Goal: Check status: Check status

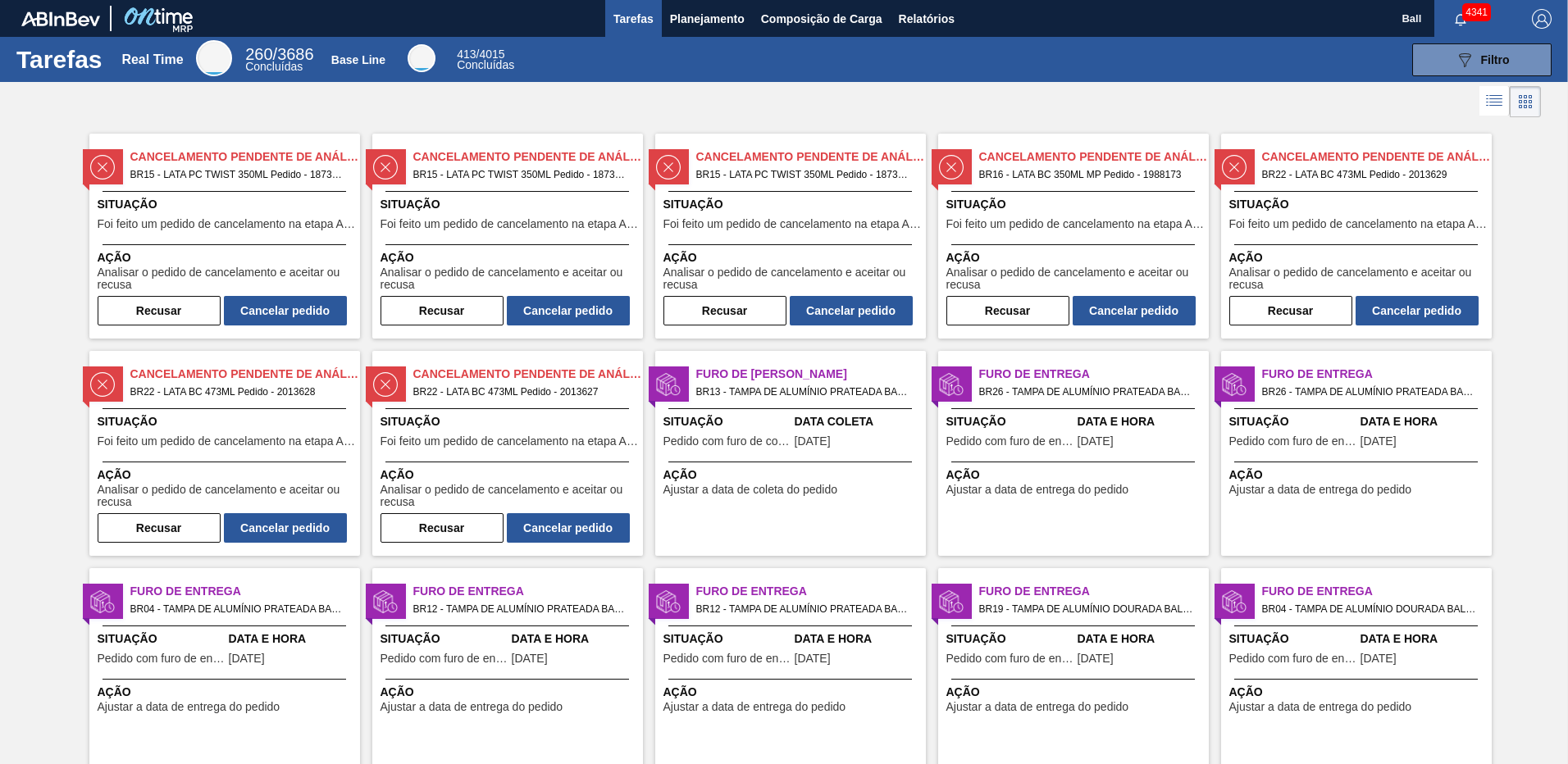
click at [629, 27] on span "Tarefas" at bounding box center [633, 19] width 40 height 20
click at [678, 19] on span "Planejamento" at bounding box center [708, 19] width 75 height 20
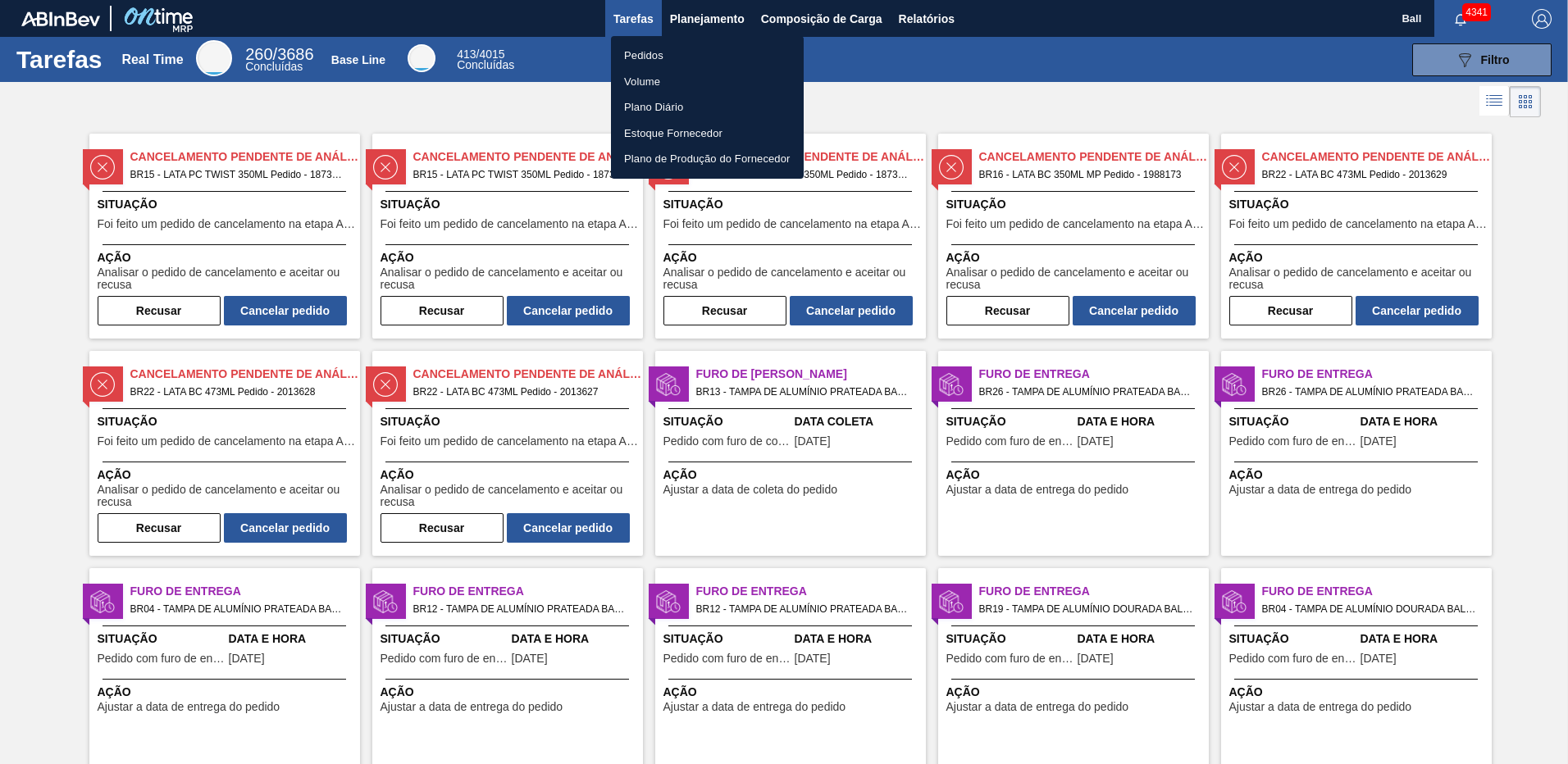
click at [652, 77] on li "Volume" at bounding box center [708, 82] width 193 height 26
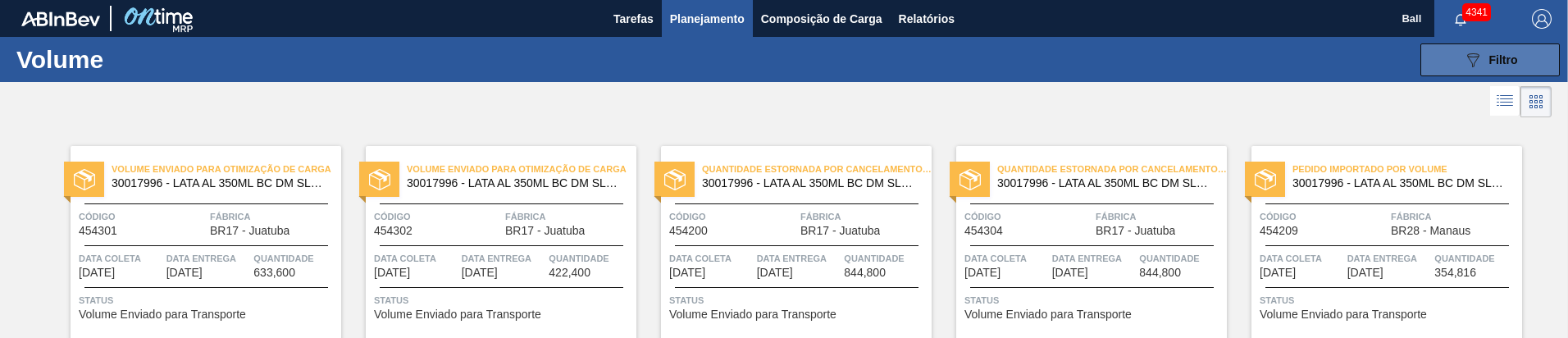
click at [1469, 54] on icon at bounding box center [1473, 60] width 13 height 14
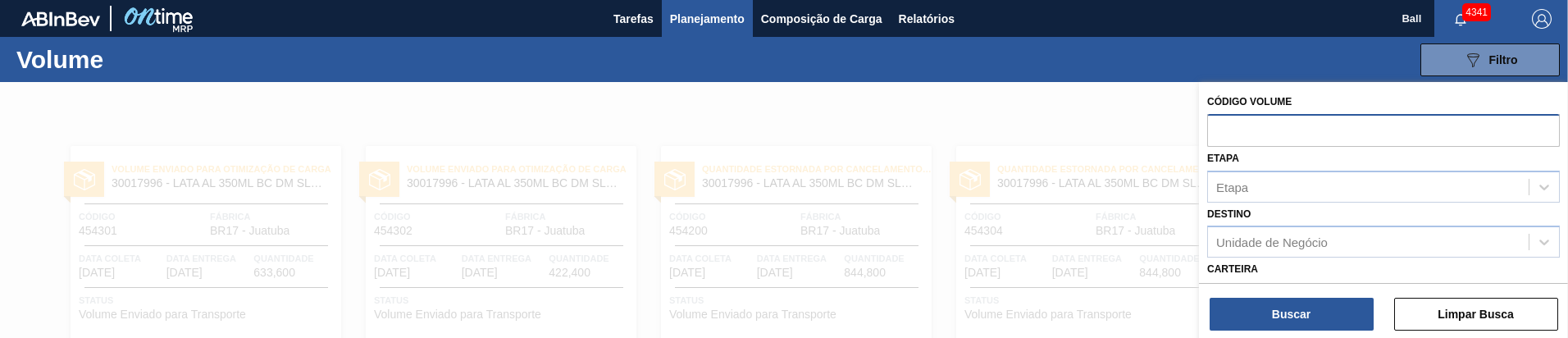
click at [1264, 123] on input "text" at bounding box center [1383, 129] width 353 height 31
paste input "609545"
type input "609545"
click at [1303, 296] on div "Buscar Limpar Busca" at bounding box center [1383, 305] width 369 height 45
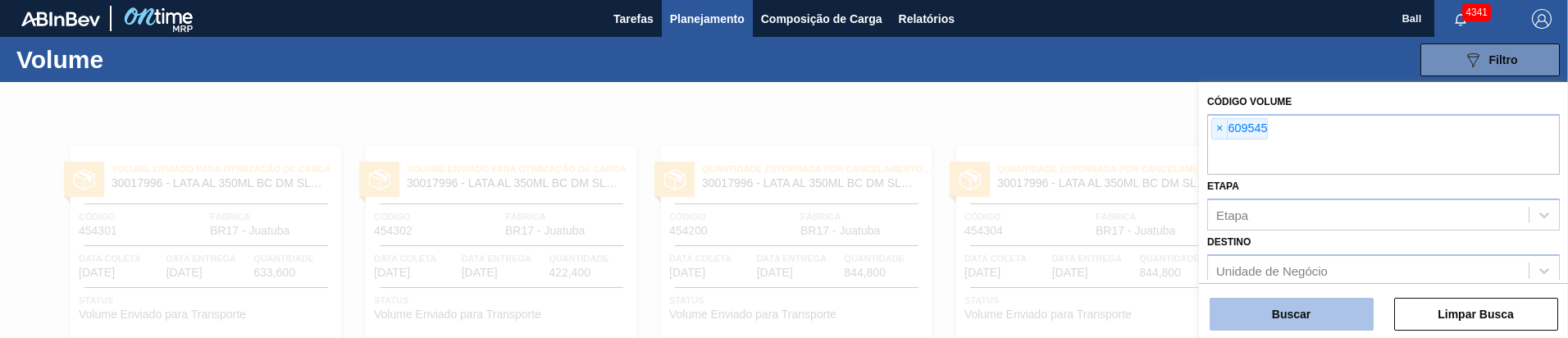
click at [1308, 307] on button "Buscar" at bounding box center [1292, 313] width 164 height 33
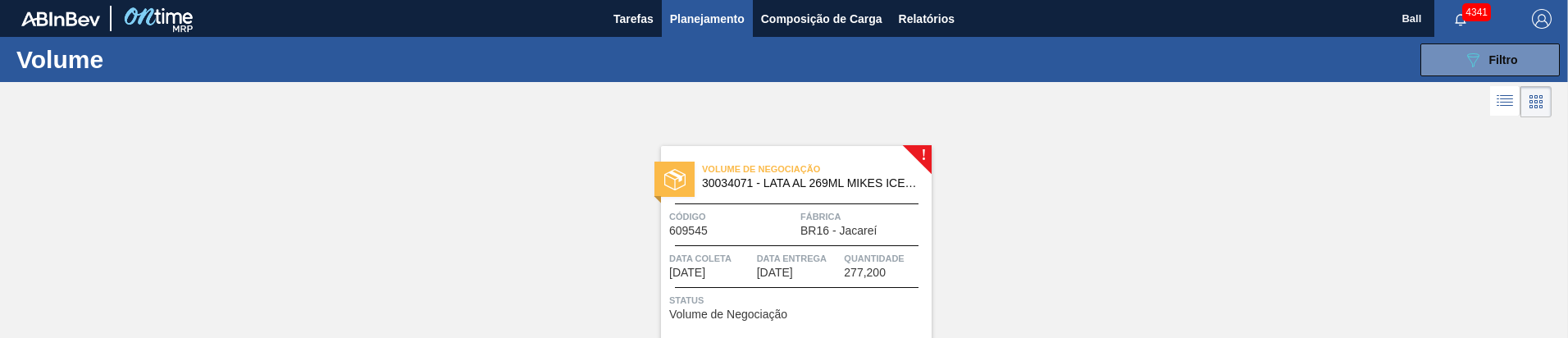
click at [805, 293] on span "Status" at bounding box center [799, 300] width 258 height 16
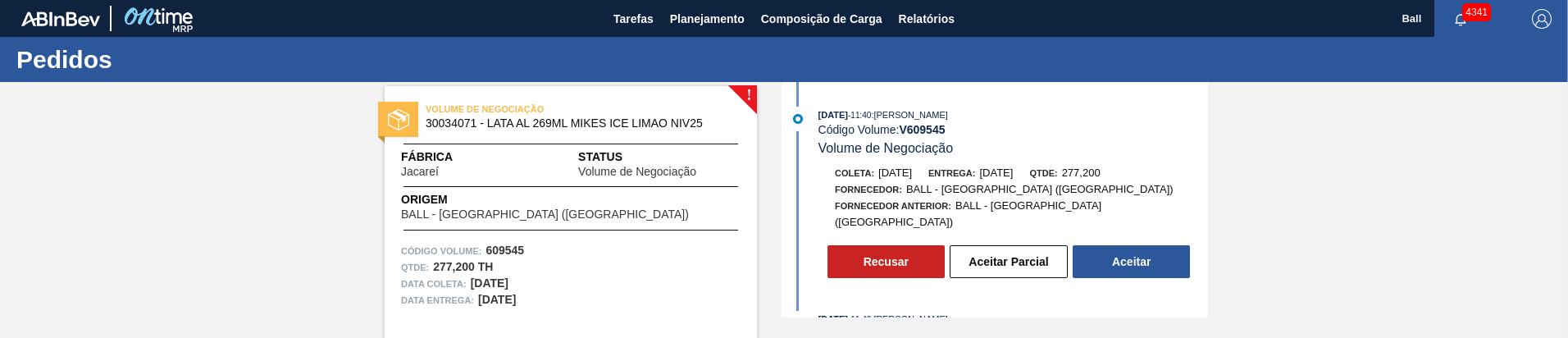
click at [256, 229] on div "! VOLUME DE NEGOCIAÇÃO 30034071 - LATA AL 269ML MIKES ICE LIMAO NIV25 Fábrica J…" at bounding box center [784, 199] width 1568 height 235
click at [998, 251] on button "Aceitar Parcial" at bounding box center [1009, 262] width 118 height 33
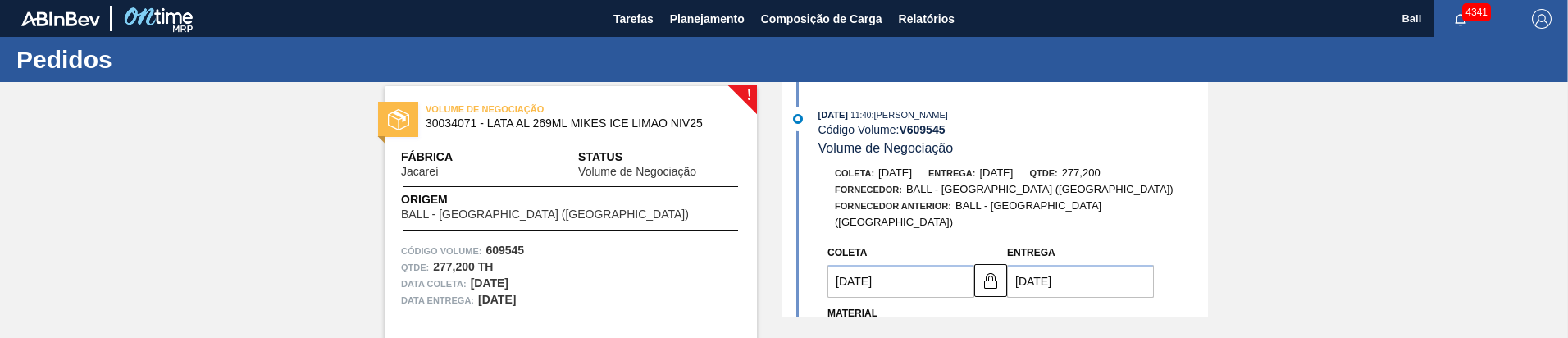
type input "[DATE]"
